Goal: Task Accomplishment & Management: Manage account settings

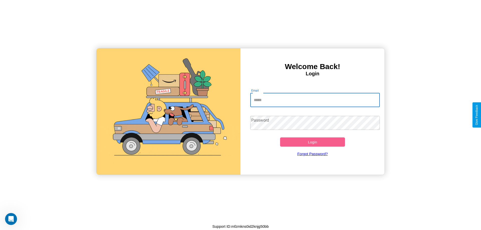
click at [315, 100] on input "Email" at bounding box center [315, 100] width 130 height 14
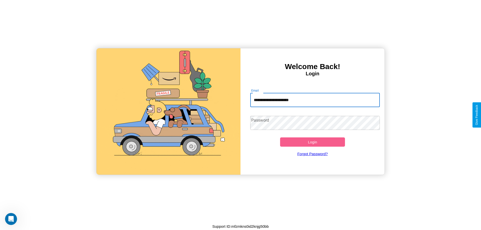
type input "**********"
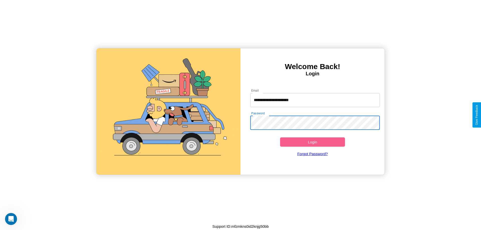
click at [312, 142] on button "Login" at bounding box center [312, 141] width 65 height 9
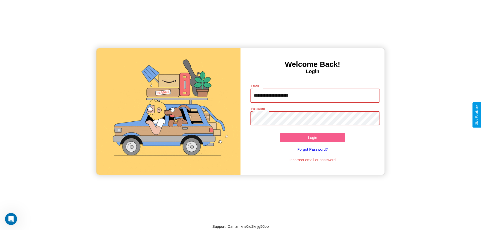
click at [312, 137] on button "Login" at bounding box center [312, 137] width 65 height 9
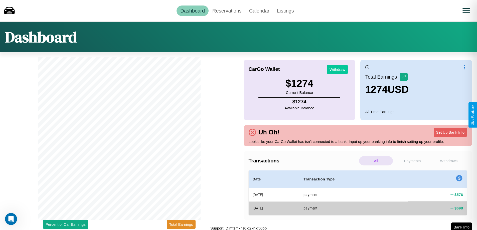
click at [337, 69] on button "Withdraw" at bounding box center [337, 69] width 21 height 9
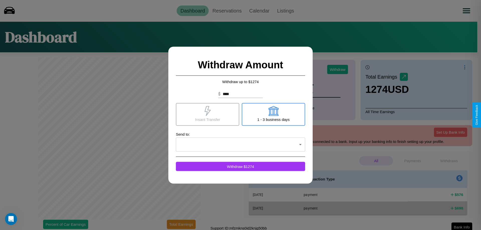
click at [273, 114] on icon at bounding box center [273, 111] width 10 height 10
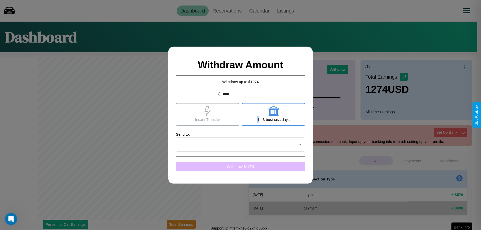
click at [240, 166] on button "Withdraw $ 1274" at bounding box center [240, 166] width 129 height 9
